Goal: Task Accomplishment & Management: Manage account settings

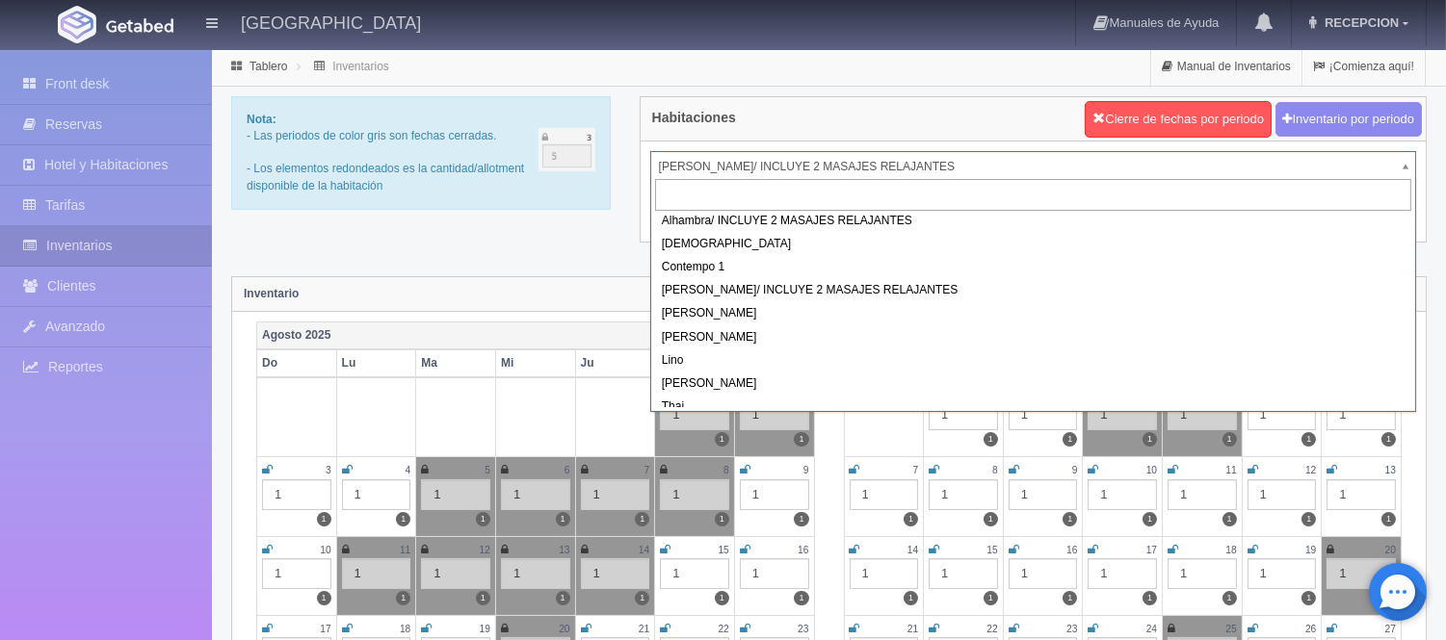
scroll to position [93, 0]
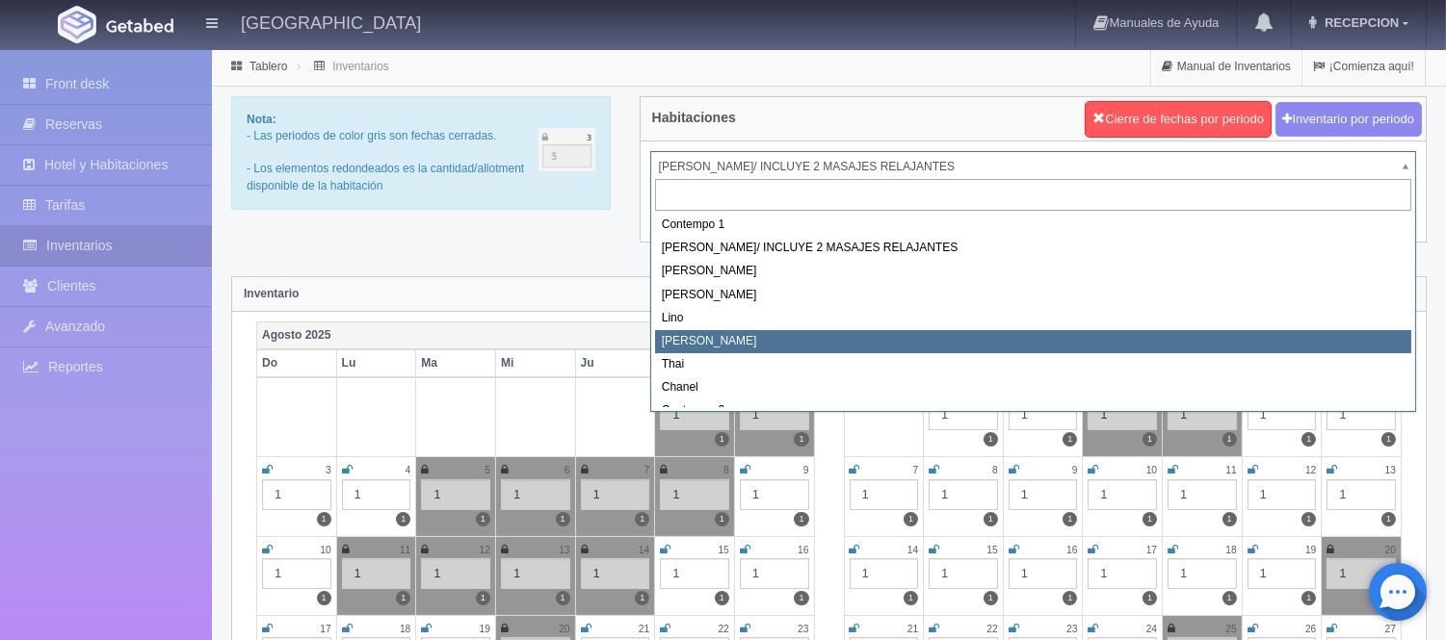
select select "726"
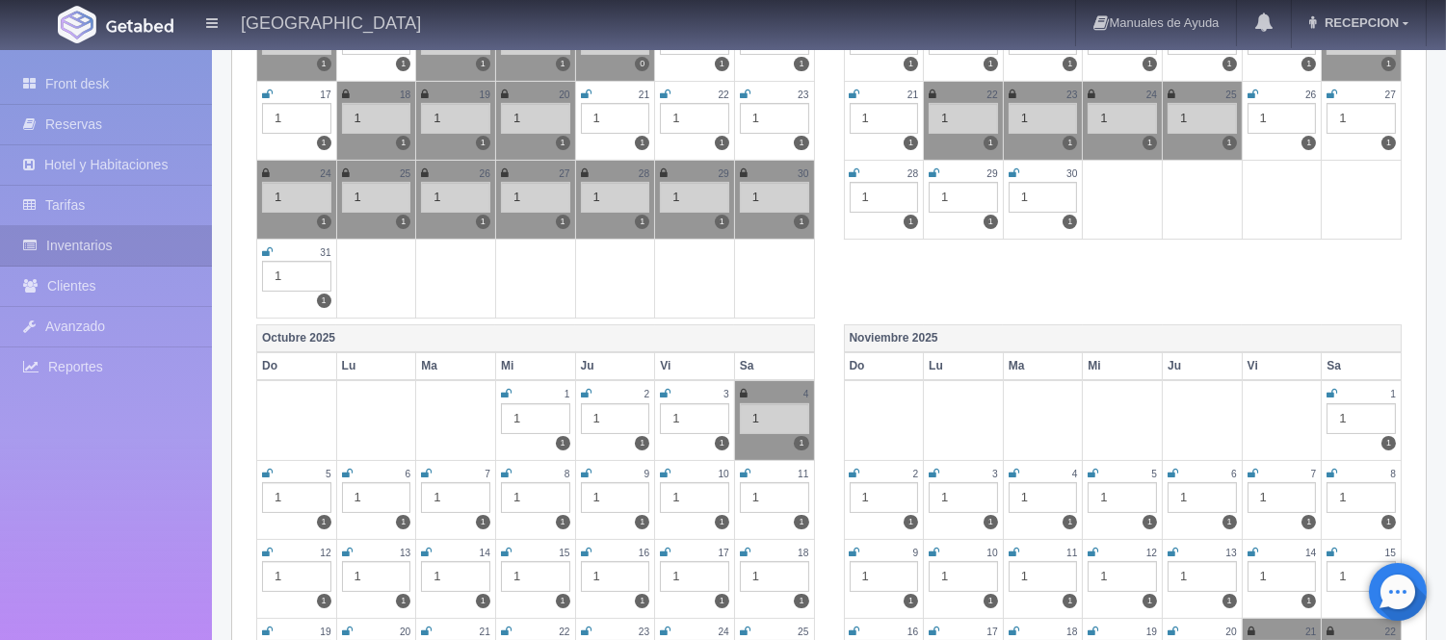
scroll to position [641, 0]
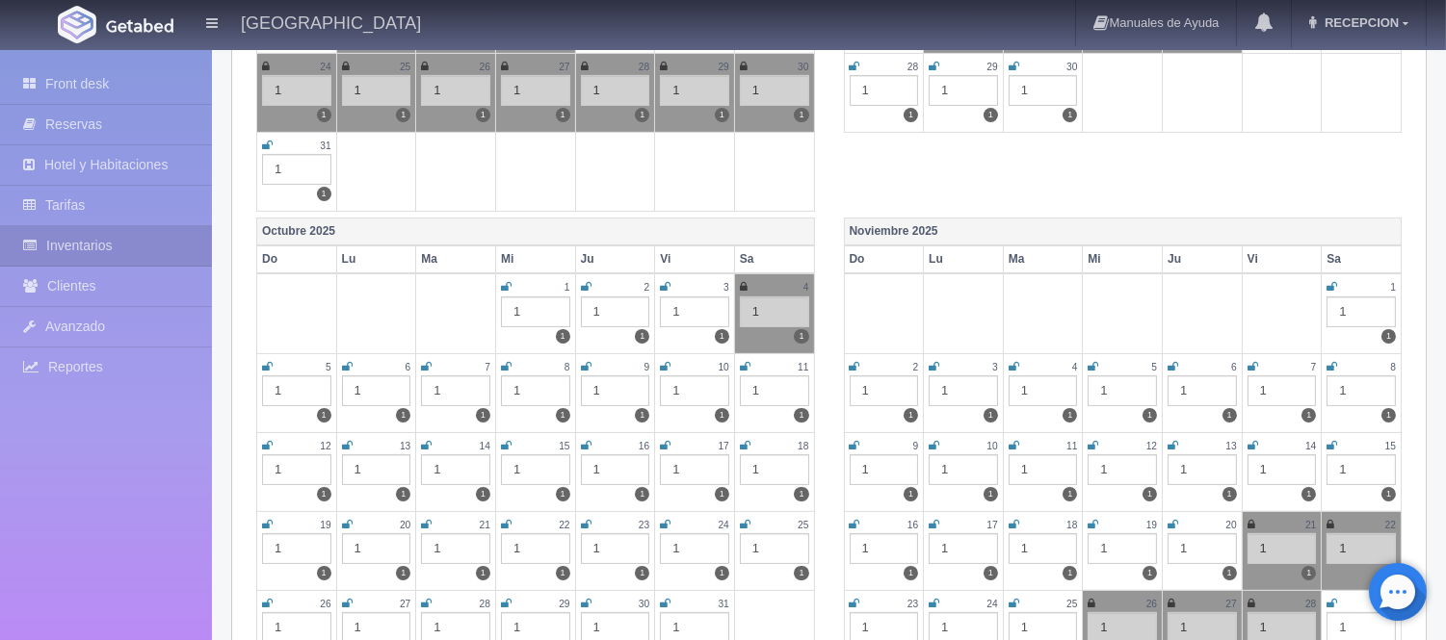
click at [583, 363] on icon at bounding box center [586, 367] width 11 height 12
click at [663, 363] on icon at bounding box center [665, 367] width 11 height 12
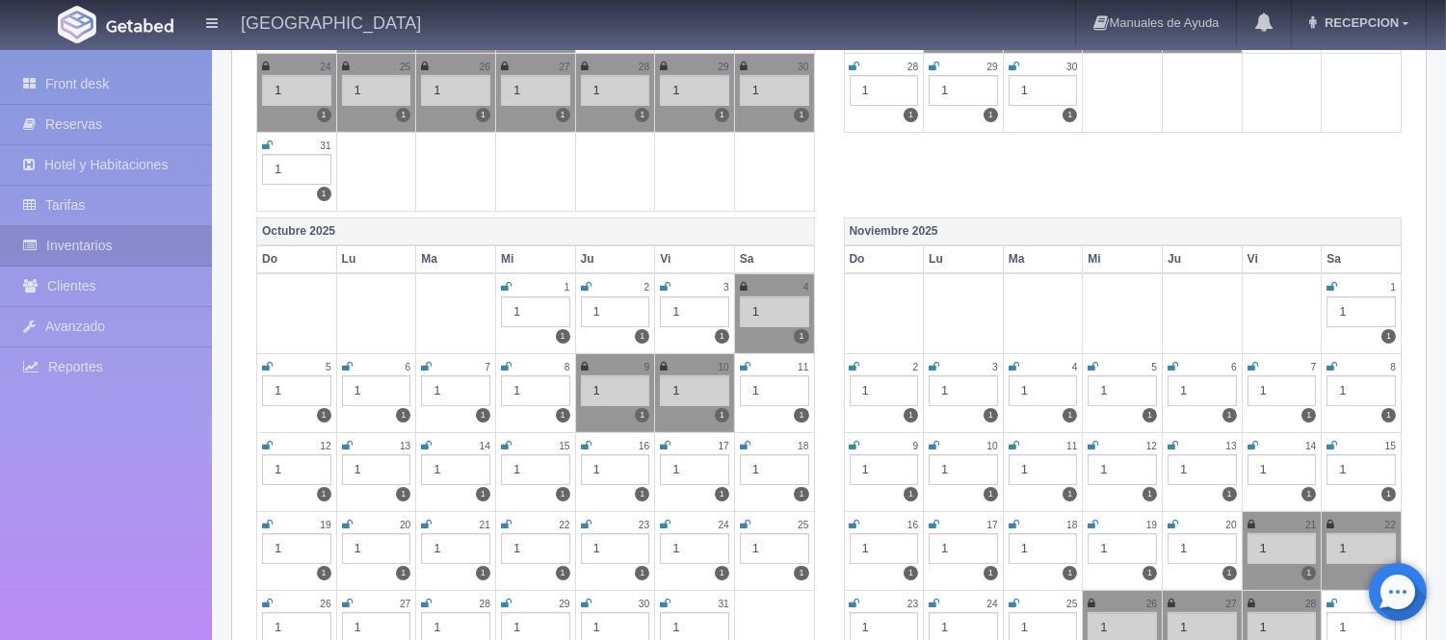
click at [744, 363] on icon at bounding box center [745, 367] width 11 height 12
click at [265, 440] on icon at bounding box center [267, 446] width 11 height 12
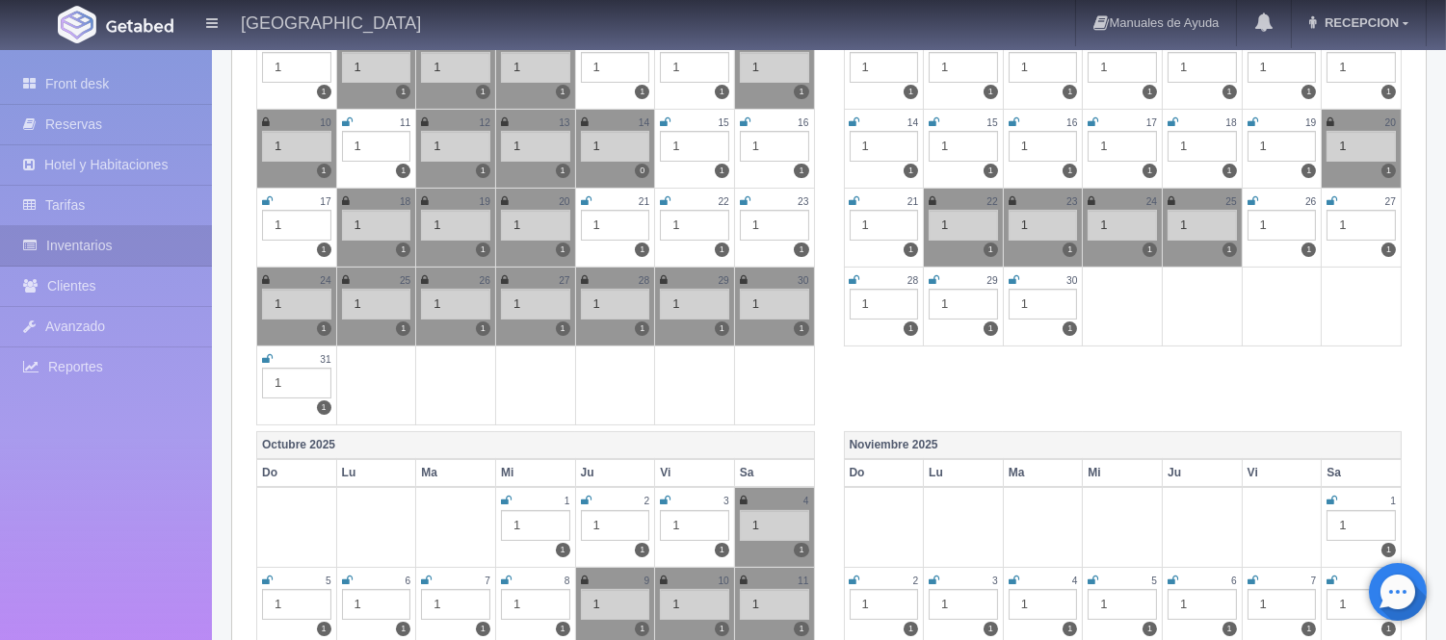
scroll to position [0, 0]
